Goal: Information Seeking & Learning: Learn about a topic

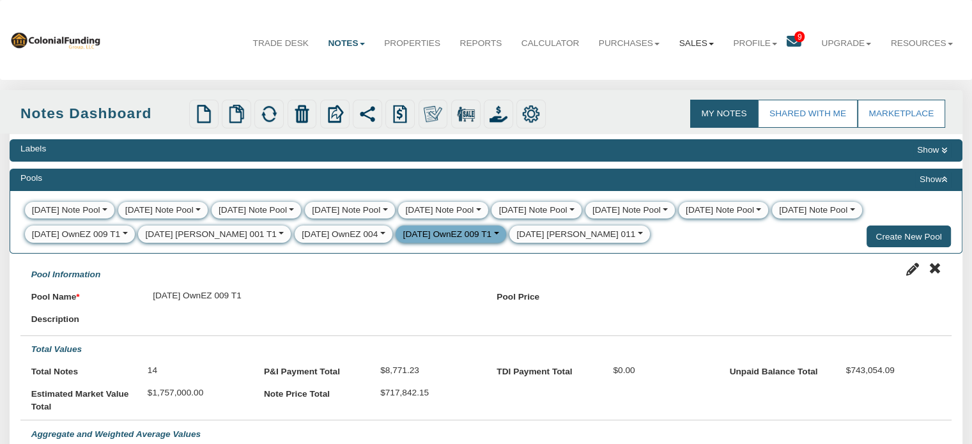
click at [701, 41] on link "Sales" at bounding box center [696, 43] width 54 height 32
click at [629, 73] on link "Offers" at bounding box center [666, 72] width 112 height 17
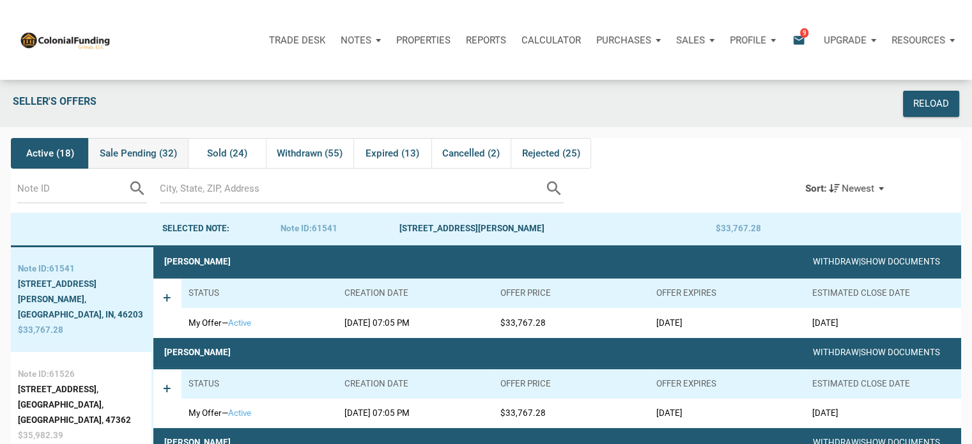
click at [128, 156] on span "Sale Pending (32)" at bounding box center [138, 153] width 77 height 15
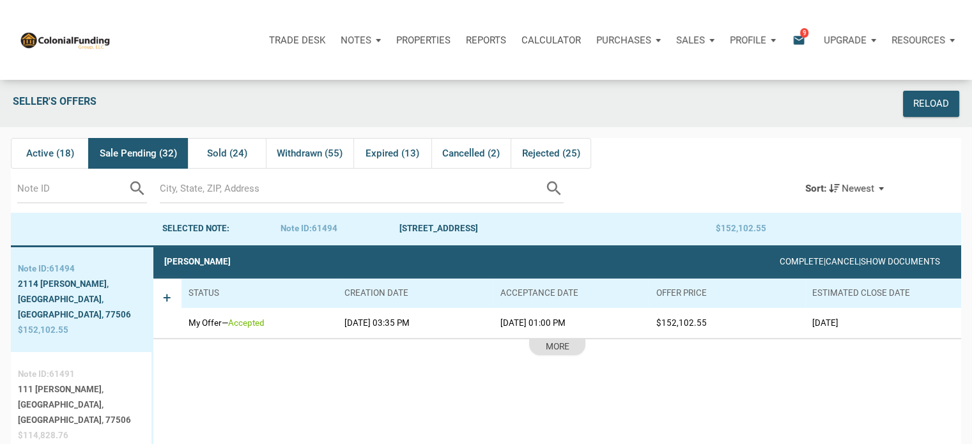
click at [52, 397] on div "Pasadena, TX, 77506" at bounding box center [81, 412] width 127 height 31
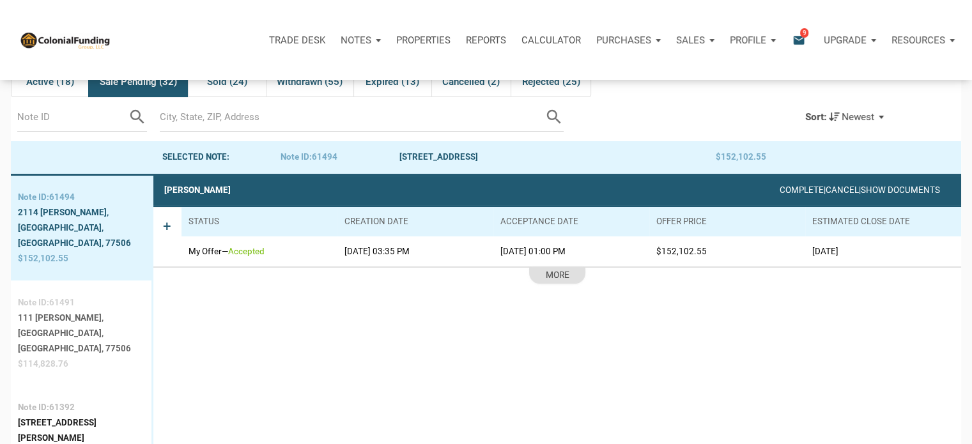
scroll to position [79, 0]
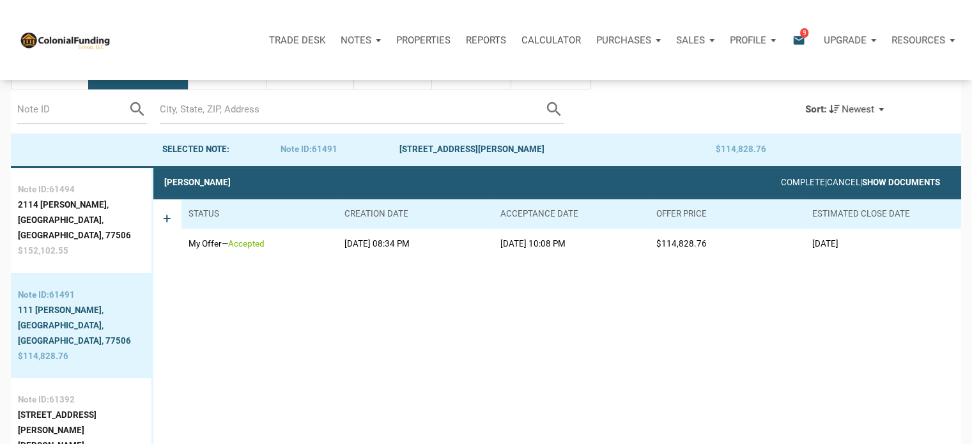
click at [891, 183] on link "Show Documents" at bounding box center [901, 183] width 78 height 10
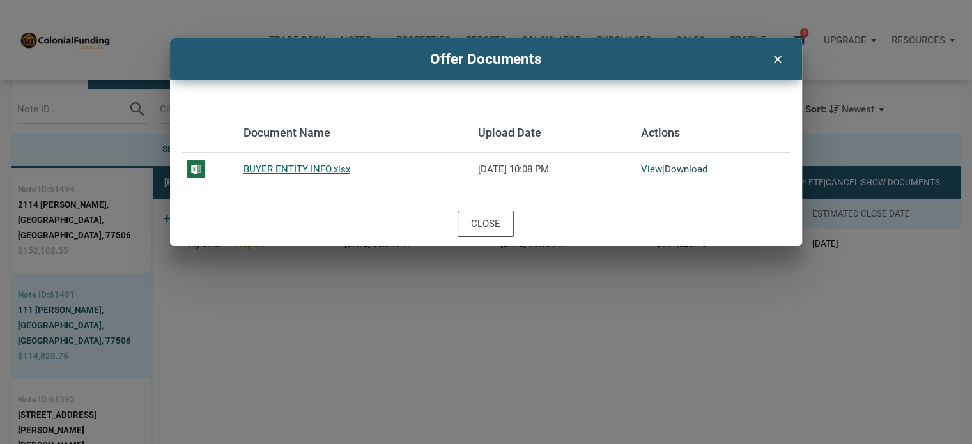
click at [684, 170] on link "Download" at bounding box center [685, 170] width 43 height 12
click at [776, 61] on icon "clear" at bounding box center [776, 58] width 15 height 17
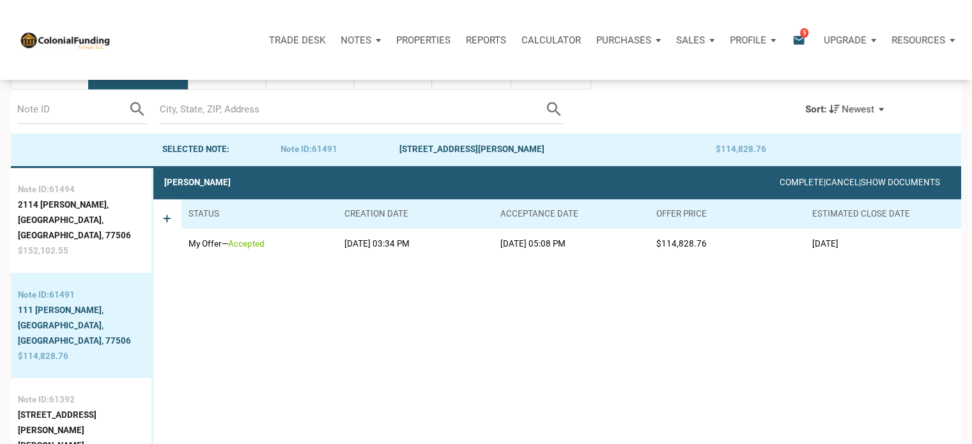
click at [353, 43] on p "Notes" at bounding box center [356, 41] width 31 height 12
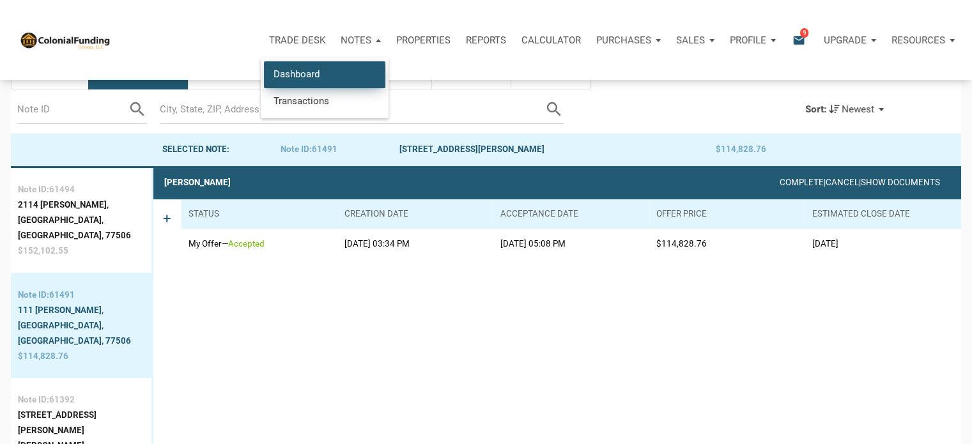
click at [307, 74] on link "Dashboard" at bounding box center [324, 74] width 121 height 26
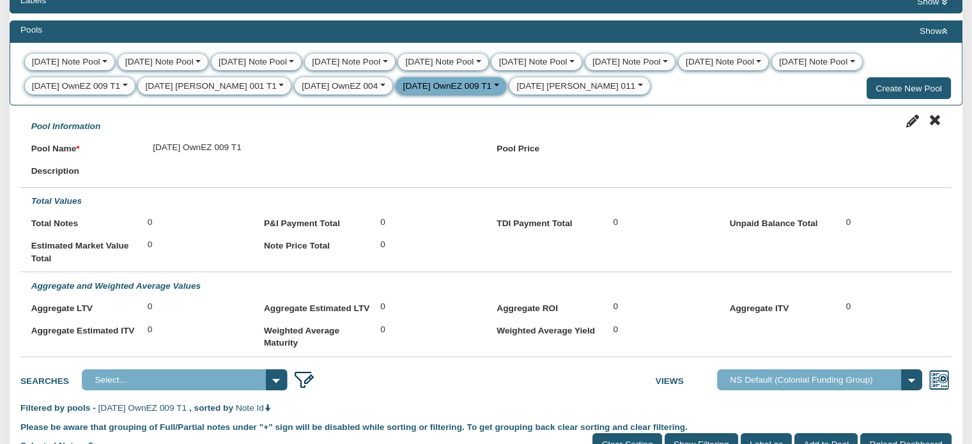
scroll to position [153, 0]
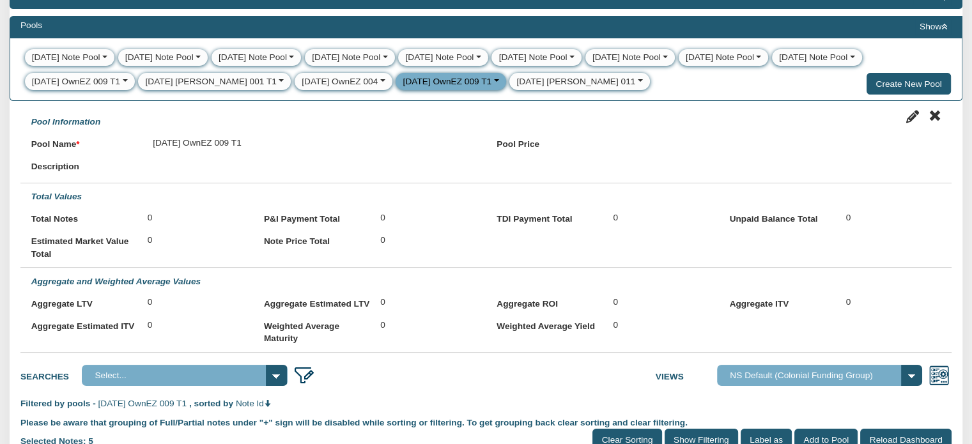
click at [467, 81] on div "[DATE] OwnEZ 009 T1 View Edit Delete Clear" at bounding box center [450, 81] width 110 height 17
click at [491, 80] on button "button" at bounding box center [494, 81] width 7 height 13
click at [396, 155] on link "Clear" at bounding box center [419, 152] width 47 height 16
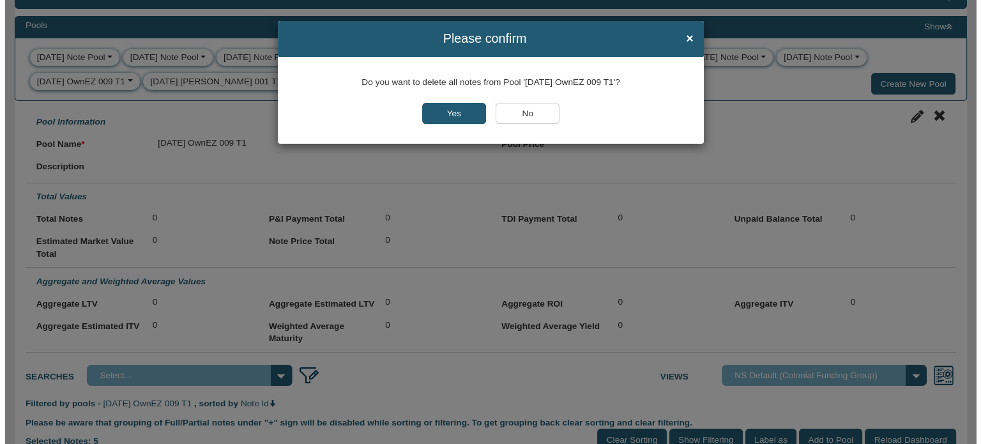
scroll to position [153, 0]
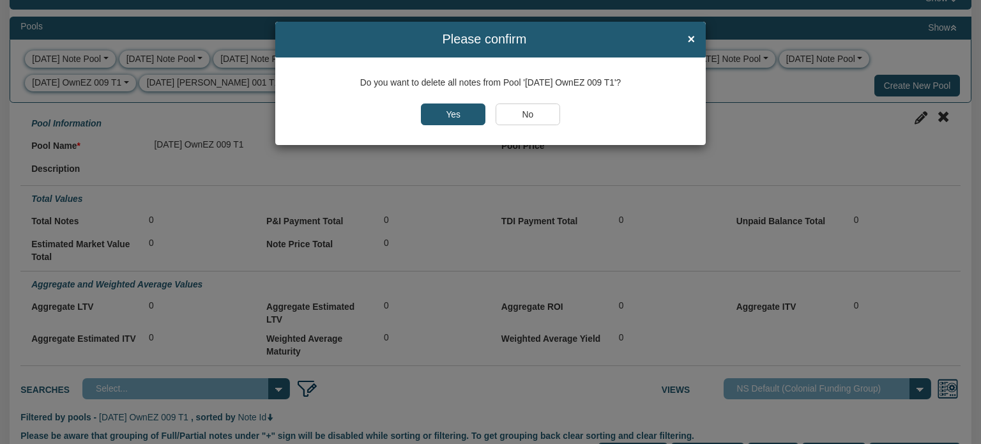
click at [535, 121] on input "No" at bounding box center [528, 115] width 65 height 22
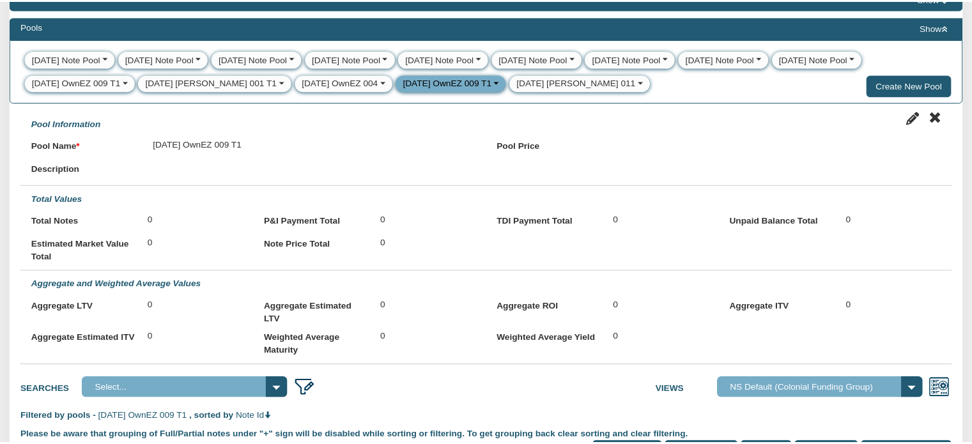
scroll to position [153, 0]
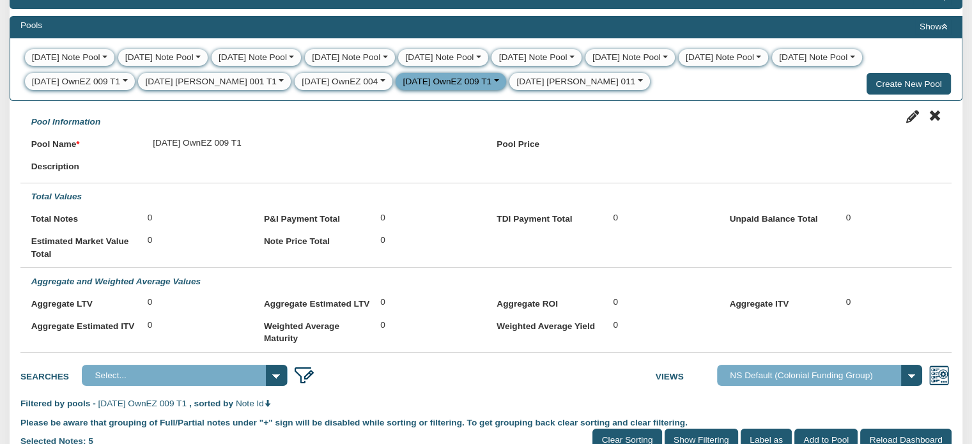
click at [491, 82] on button "button" at bounding box center [494, 81] width 7 height 13
click at [731, 93] on div "[DATE] Note Pool View Edit Delete Clear [DATE] Note Pool View Edit Delete Clear…" at bounding box center [486, 69] width 953 height 63
click at [926, 25] on button "Show" at bounding box center [933, 26] width 36 height 15
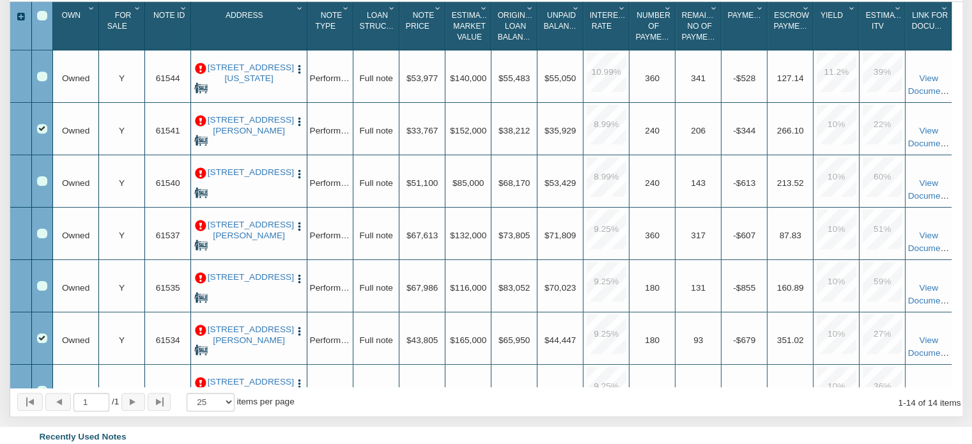
scroll to position [549, 0]
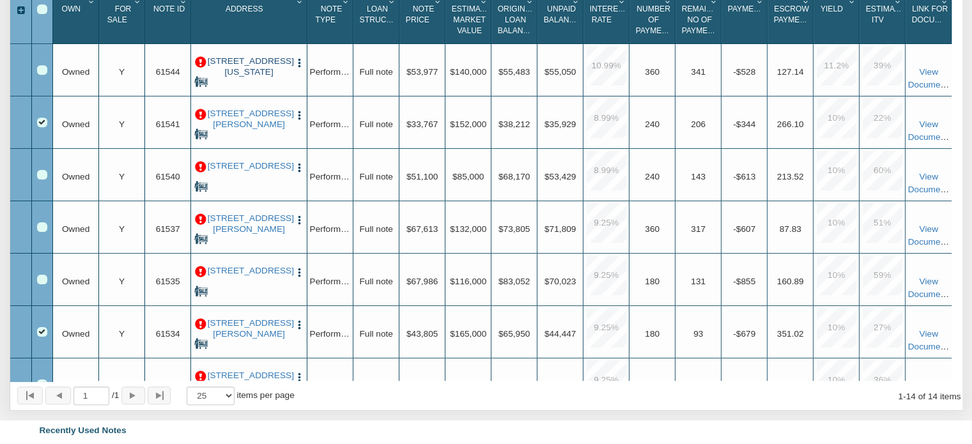
click at [249, 77] on link "[STREET_ADDRESS][US_STATE]" at bounding box center [249, 66] width 83 height 21
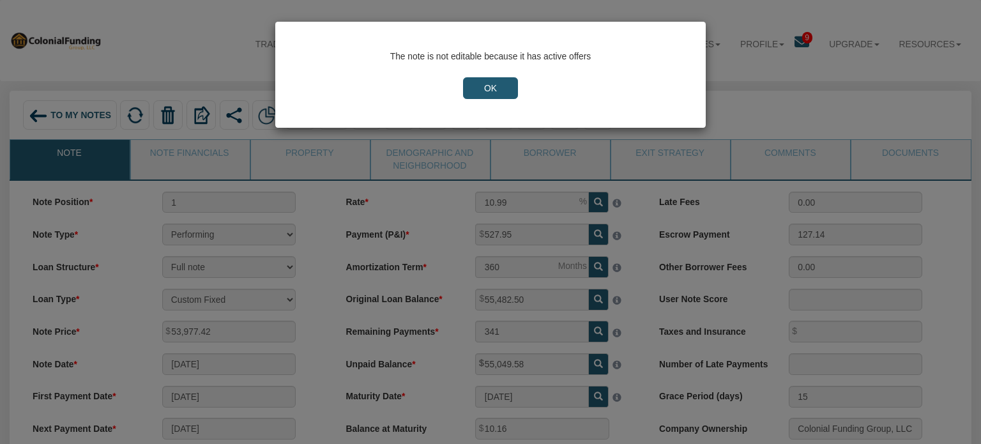
click at [496, 82] on input "OK" at bounding box center [490, 88] width 55 height 22
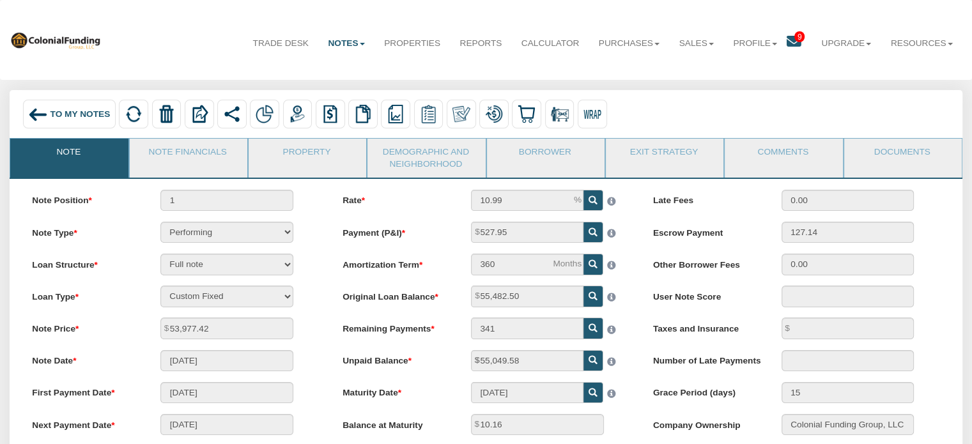
click at [81, 117] on span "To My Notes" at bounding box center [80, 114] width 60 height 10
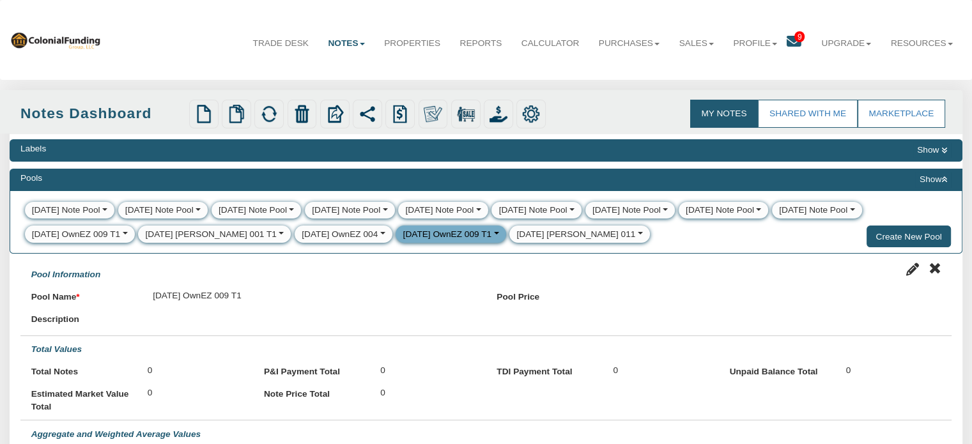
click at [516, 238] on div "[DATE] [PERSON_NAME] 011" at bounding box center [575, 234] width 119 height 13
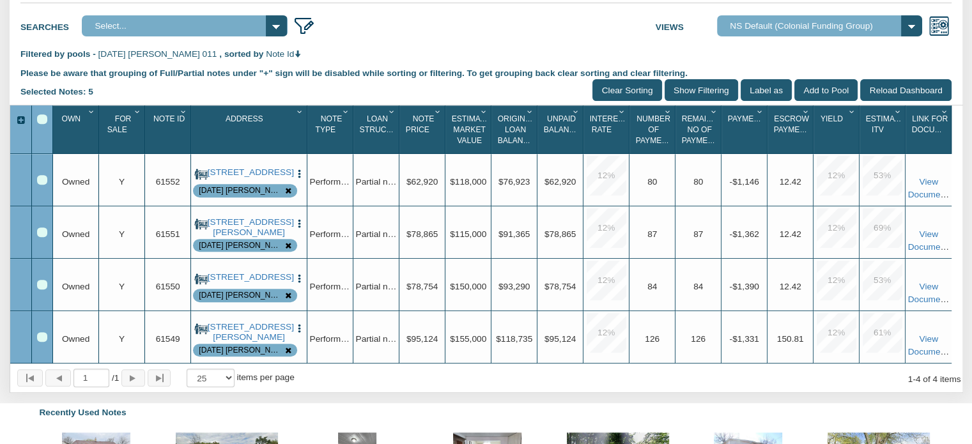
scroll to position [498, 0]
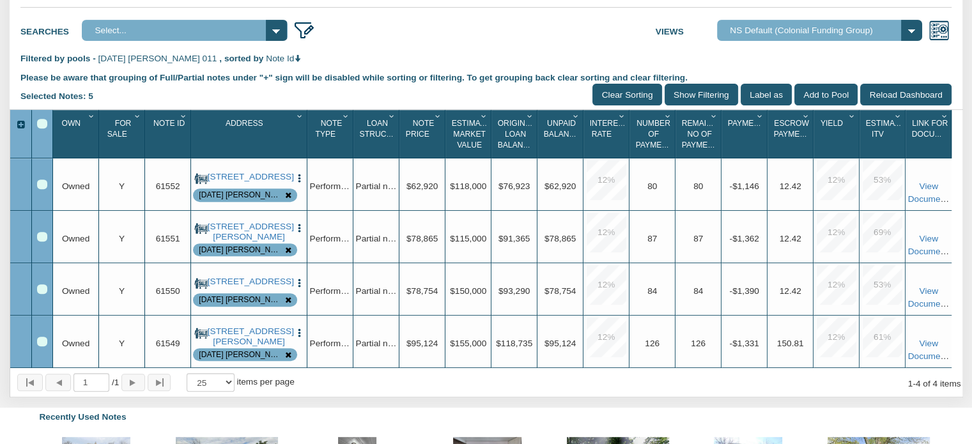
click at [183, 120] on icon "Column Menu" at bounding box center [184, 116] width 12 height 8
click at [150, 181] on button "Sort Ascending" at bounding box center [145, 170] width 89 height 24
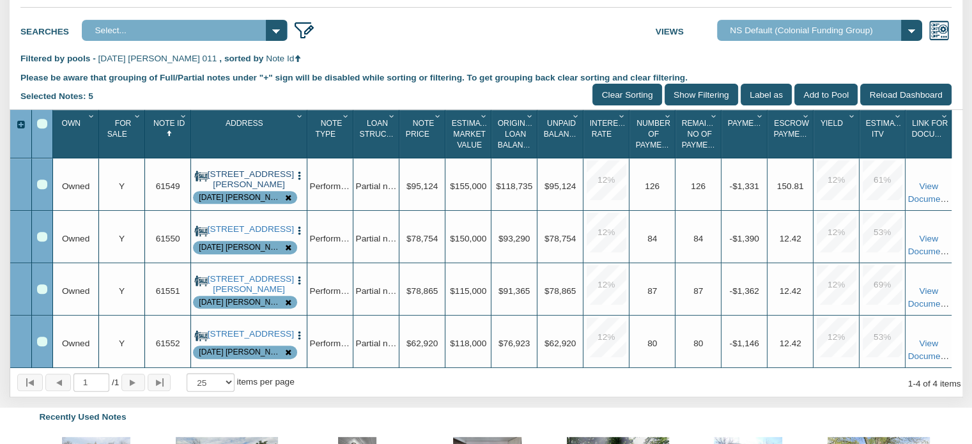
click at [233, 190] on link "[STREET_ADDRESS][PERSON_NAME]" at bounding box center [249, 179] width 83 height 21
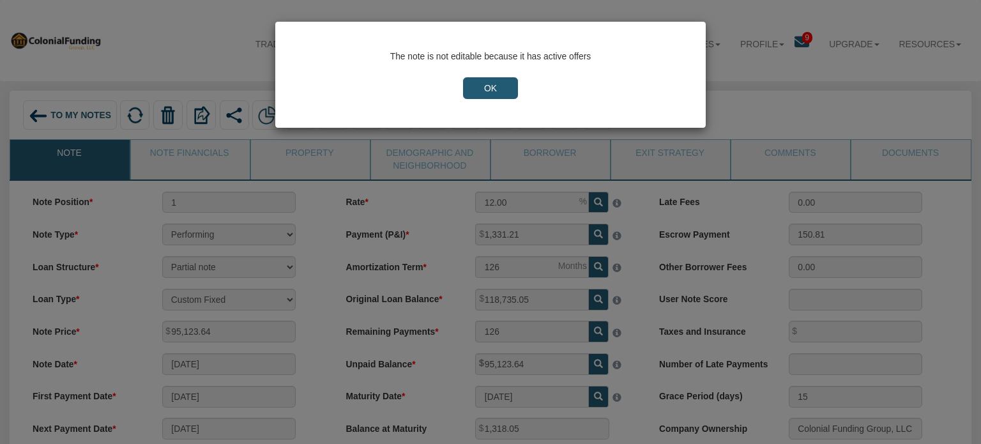
click at [500, 81] on input "OK" at bounding box center [490, 88] width 55 height 22
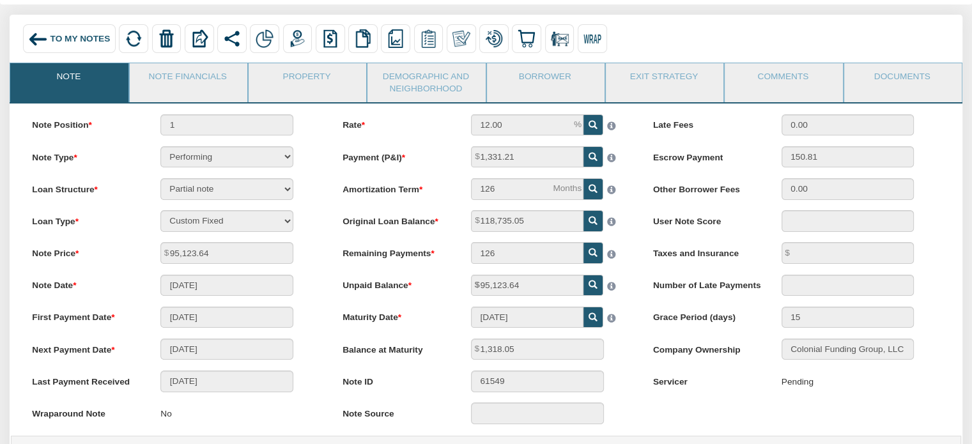
scroll to position [66, 0]
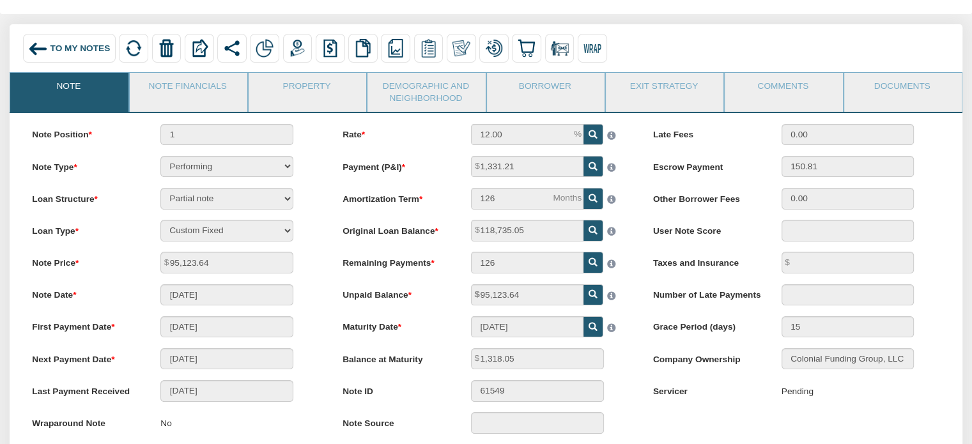
click at [327, 131] on div "Note Position 1" at bounding box center [176, 134] width 308 height 21
click at [50, 48] on span "To My Notes" at bounding box center [80, 48] width 60 height 10
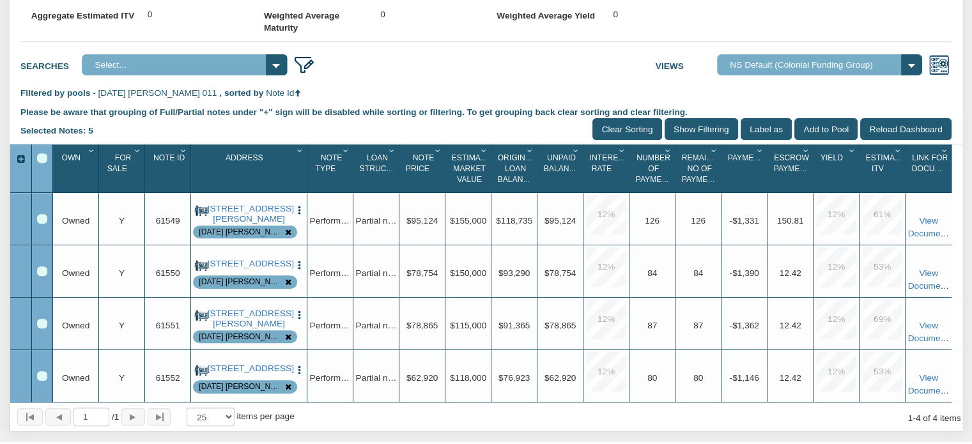
scroll to position [471, 0]
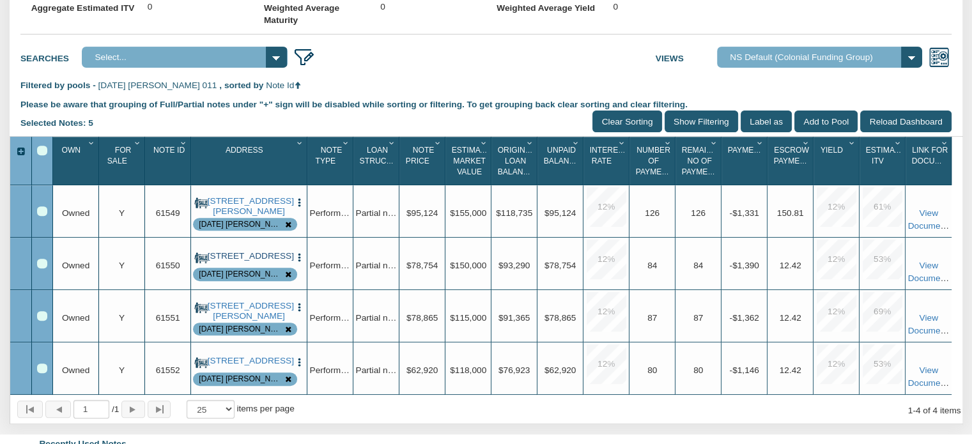
click at [233, 261] on link "[STREET_ADDRESS]" at bounding box center [249, 256] width 83 height 10
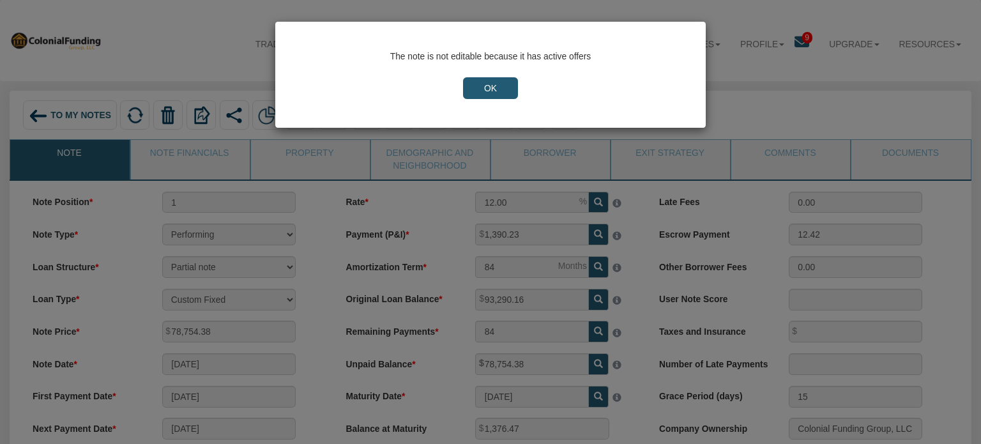
click at [488, 86] on input "OK" at bounding box center [490, 88] width 55 height 22
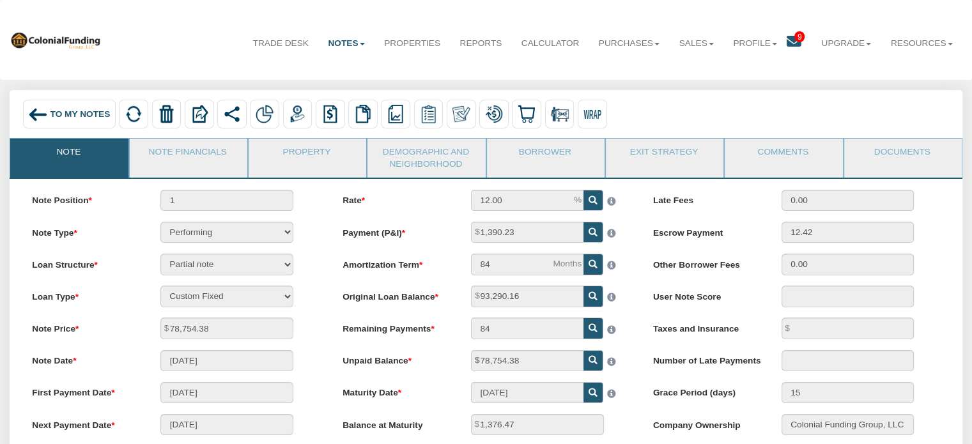
click at [177, 62] on div "Trade Desk Notes Dashboard Transactions Properties Reports Calculator Purchases…" at bounding box center [486, 40] width 953 height 61
click at [65, 122] on div "To My Notes" at bounding box center [69, 114] width 93 height 29
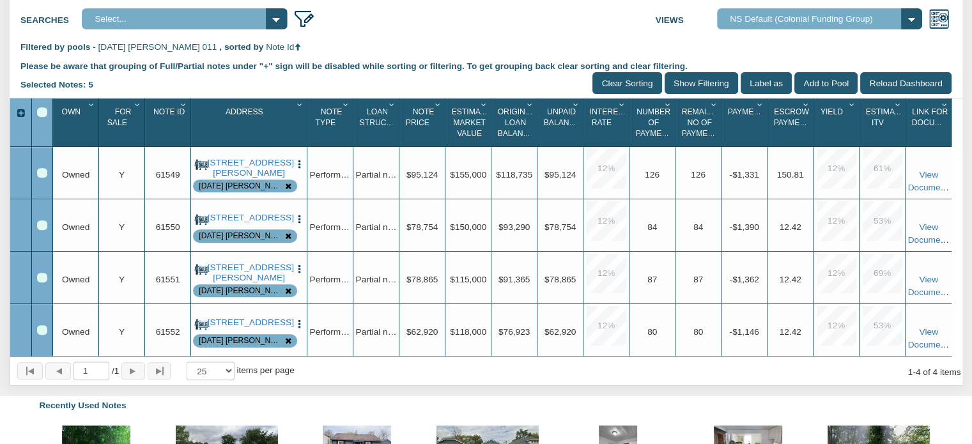
scroll to position [516, 0]
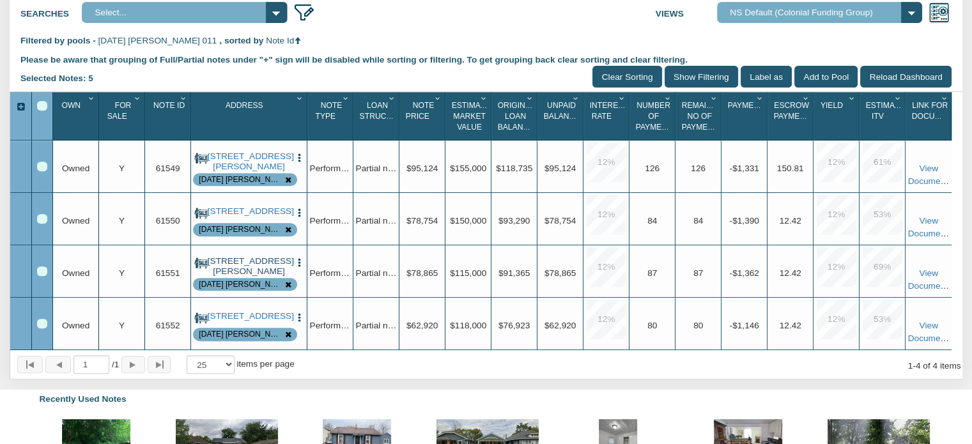
click at [238, 277] on link "[STREET_ADDRESS][PERSON_NAME]" at bounding box center [249, 266] width 83 height 21
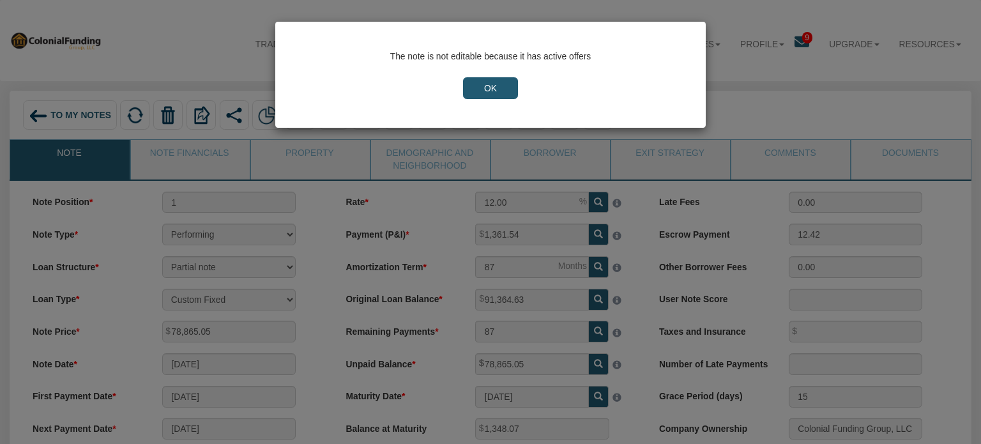
click at [489, 92] on input "OK" at bounding box center [490, 88] width 55 height 22
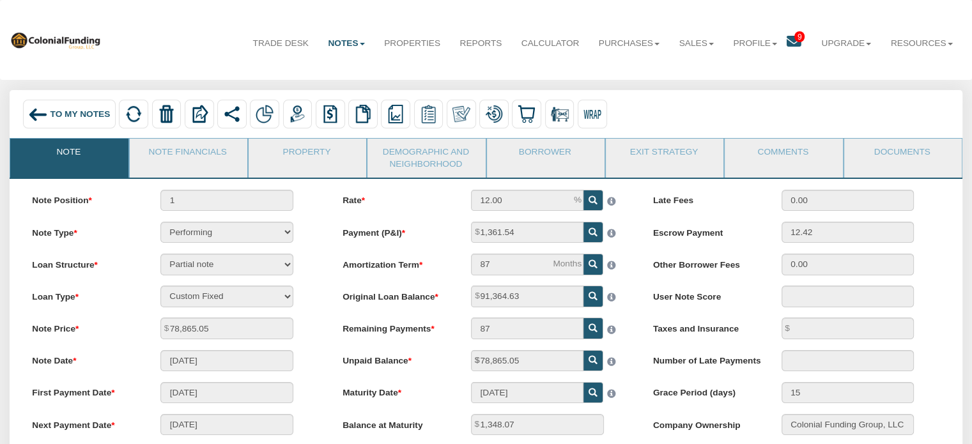
click at [79, 119] on span "To My Notes" at bounding box center [80, 114] width 60 height 10
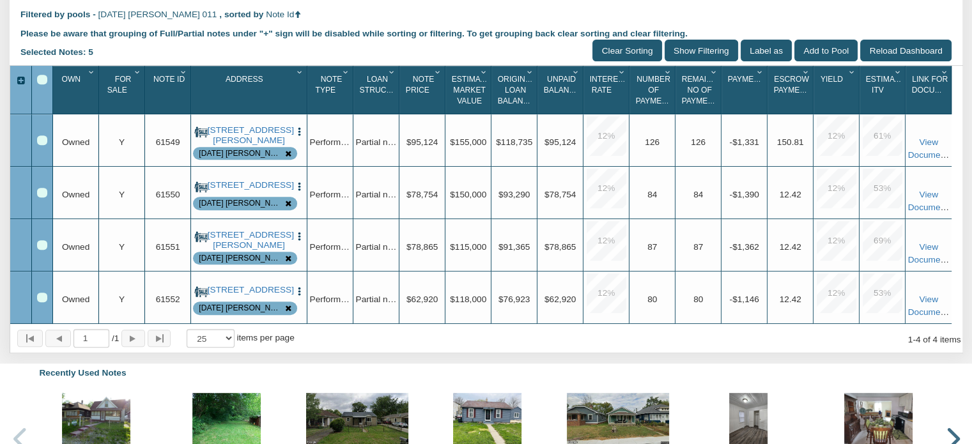
scroll to position [564, 0]
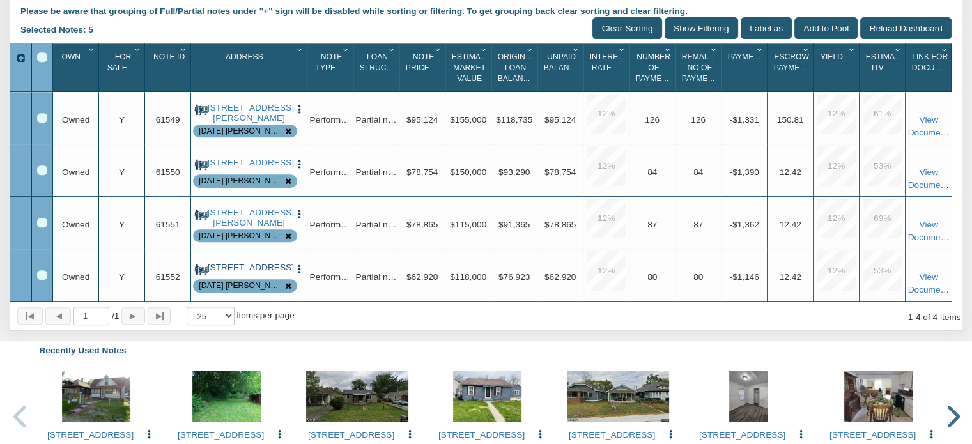
click at [266, 273] on link "[STREET_ADDRESS]" at bounding box center [249, 268] width 83 height 10
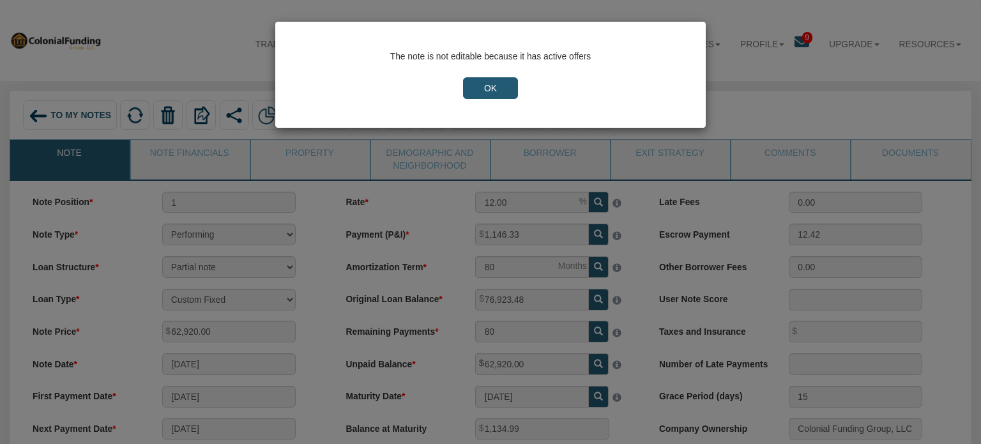
click at [166, 33] on div "The note is not editable because it has active offers OK" at bounding box center [490, 222] width 981 height 444
click at [495, 94] on input "OK" at bounding box center [490, 88] width 55 height 22
